Goal: Task Accomplishment & Management: Manage account settings

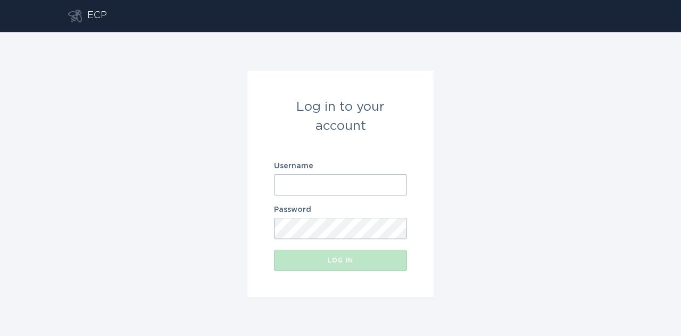
click at [428, 172] on form "Log in to your account Username Password Log in" at bounding box center [340, 184] width 186 height 227
click at [399, 188] on input "Username" at bounding box center [340, 184] width 133 height 21
click at [400, 184] on input "Username" at bounding box center [340, 184] width 133 height 21
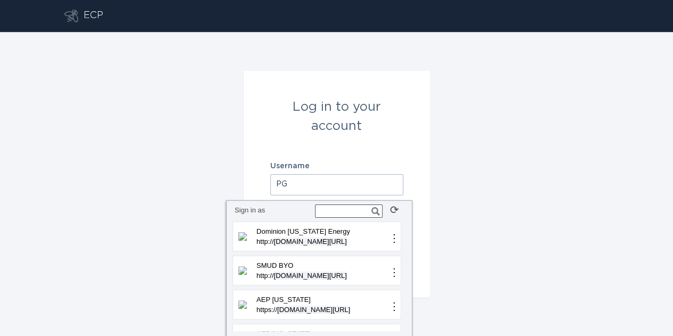
type input "P"
click at [343, 214] on input "text" at bounding box center [349, 210] width 68 height 13
type input "PG"
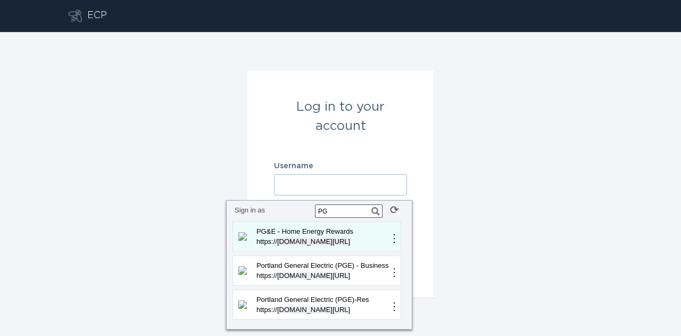
click at [330, 230] on p "PG&E - Home Energy Rewards" at bounding box center [322, 231] width 134 height 11
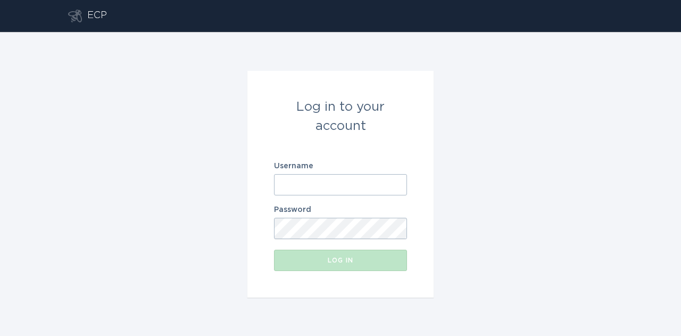
type input "[EMAIL_ADDRESS][DOMAIN_NAME]"
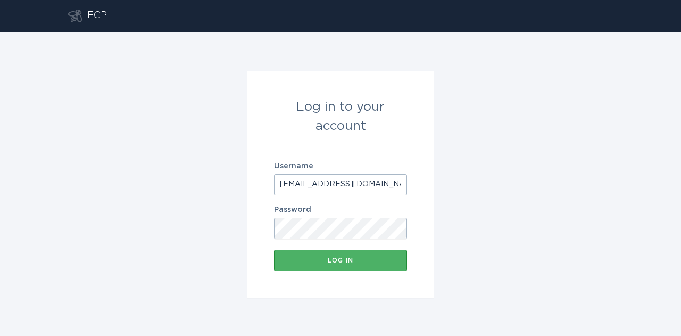
click at [387, 258] on div "Log in" at bounding box center [340, 260] width 122 height 6
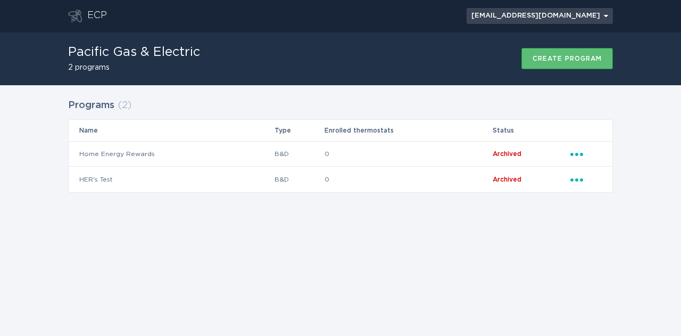
drag, startPoint x: 586, startPoint y: 15, endPoint x: 574, endPoint y: 31, distance: 20.4
click at [586, 15] on div "[EMAIL_ADDRESS][DOMAIN_NAME] Chevron" at bounding box center [539, 16] width 137 height 6
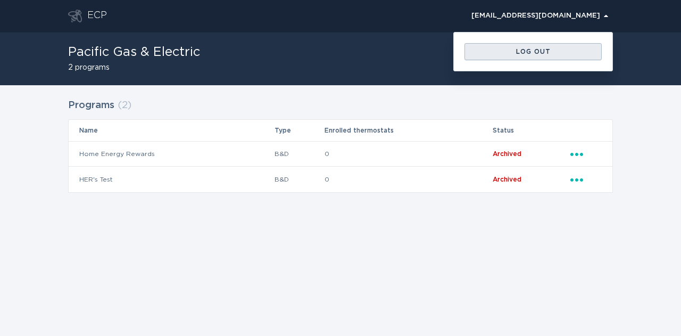
click at [512, 56] on button "Log out" at bounding box center [533, 51] width 137 height 17
